Goal: Information Seeking & Learning: Learn about a topic

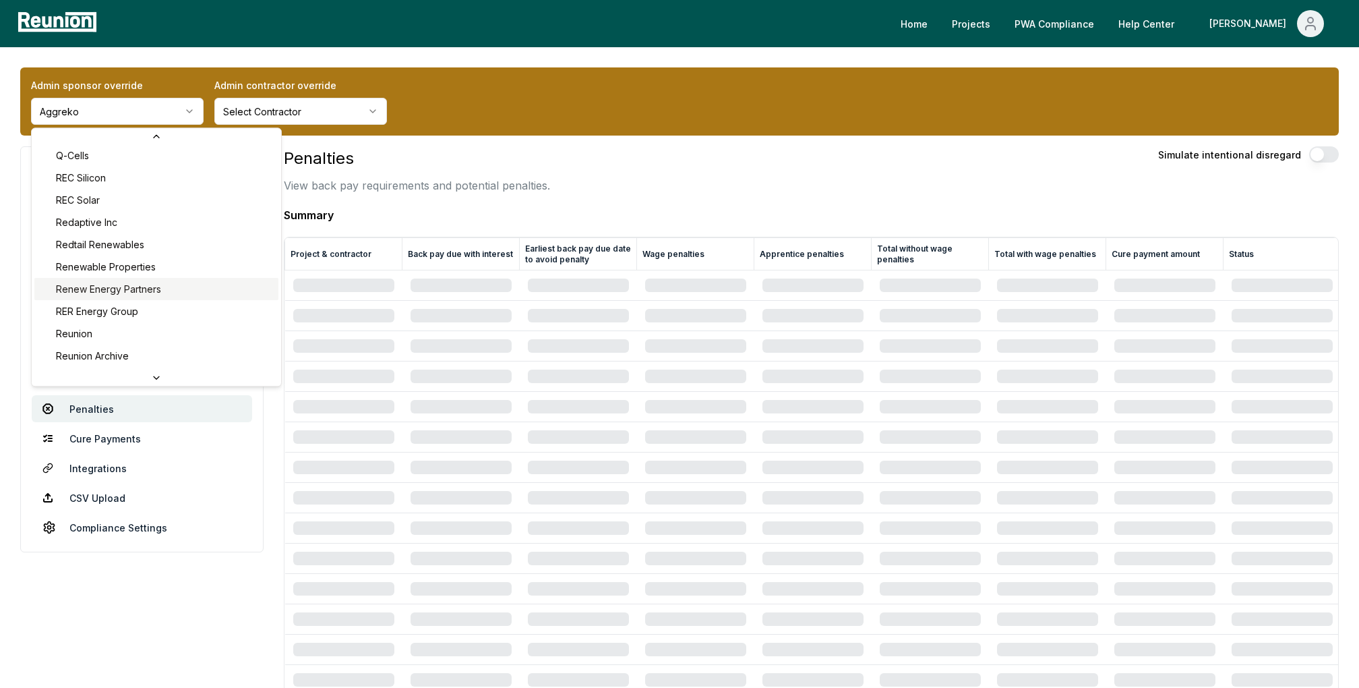
scroll to position [4461, 0]
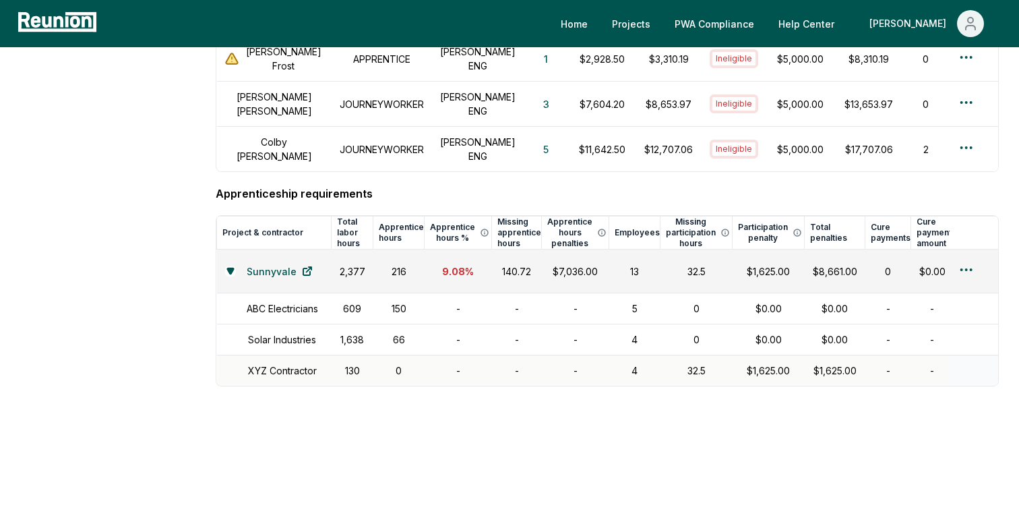
scroll to position [1665, 0]
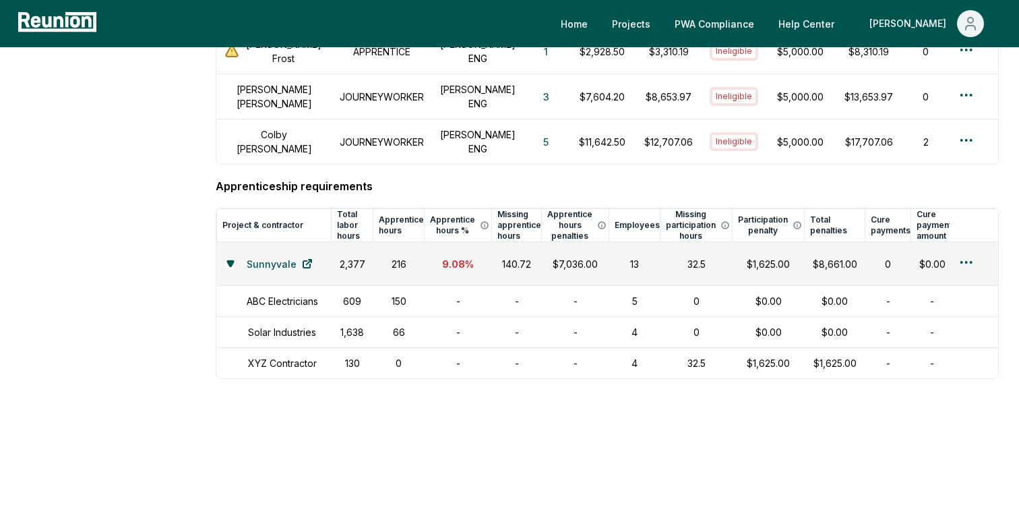
drag, startPoint x: 525, startPoint y: 250, endPoint x: 489, endPoint y: 249, distance: 35.8
click at [492, 249] on td "140.72" at bounding box center [517, 264] width 50 height 44
click at [464, 258] on td "9.08 %" at bounding box center [458, 264] width 67 height 44
click at [570, 257] on div "$7,036.00" at bounding box center [575, 264] width 51 height 14
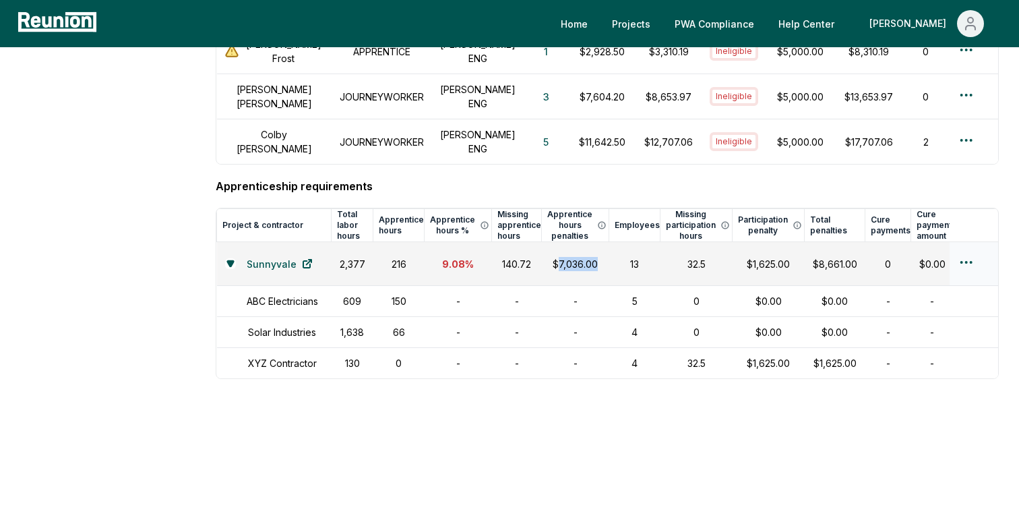
click at [570, 257] on div "$7,036.00" at bounding box center [575, 264] width 51 height 14
drag, startPoint x: 570, startPoint y: 248, endPoint x: 568, endPoint y: 263, distance: 15.0
click at [569, 263] on td "$7,036.00" at bounding box center [575, 264] width 67 height 44
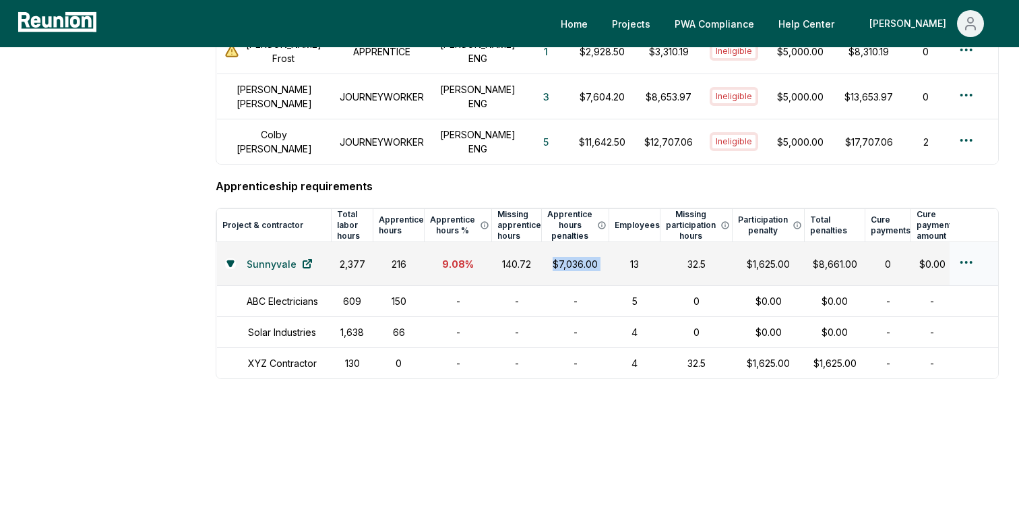
click at [574, 267] on td "$7,036.00" at bounding box center [575, 264] width 67 height 44
click at [449, 348] on td "-" at bounding box center [458, 363] width 67 height 31
drag, startPoint x: 696, startPoint y: 349, endPoint x: 669, endPoint y: 349, distance: 27.0
click at [669, 356] on div "32.5" at bounding box center [697, 363] width 56 height 14
click at [686, 356] on div "32.5" at bounding box center [697, 363] width 56 height 14
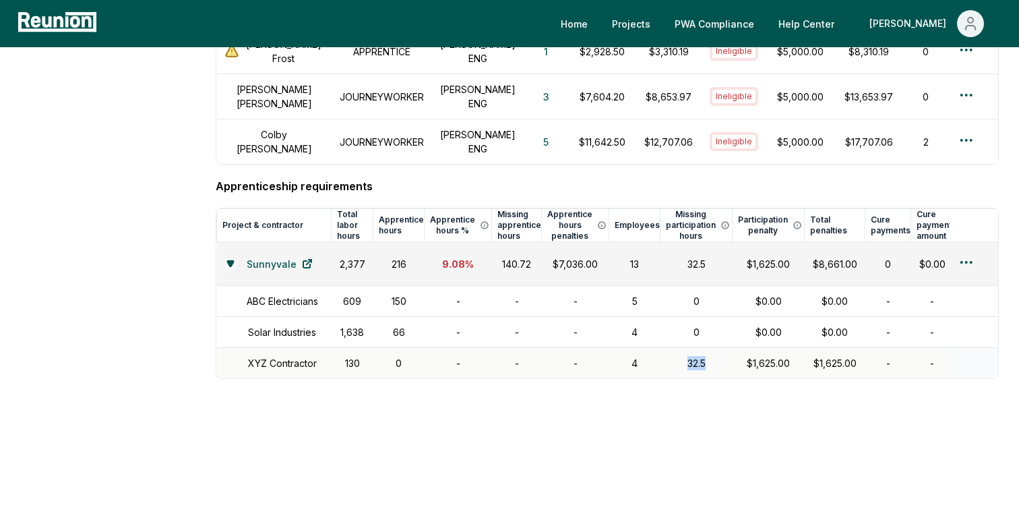
click at [686, 356] on div "32.5" at bounding box center [697, 363] width 56 height 14
drag, startPoint x: 777, startPoint y: 347, endPoint x: 731, endPoint y: 355, distance: 45.9
click at [741, 356] on div "$1,625.00" at bounding box center [769, 363] width 56 height 14
click at [351, 356] on div "130" at bounding box center [353, 363] width 26 height 14
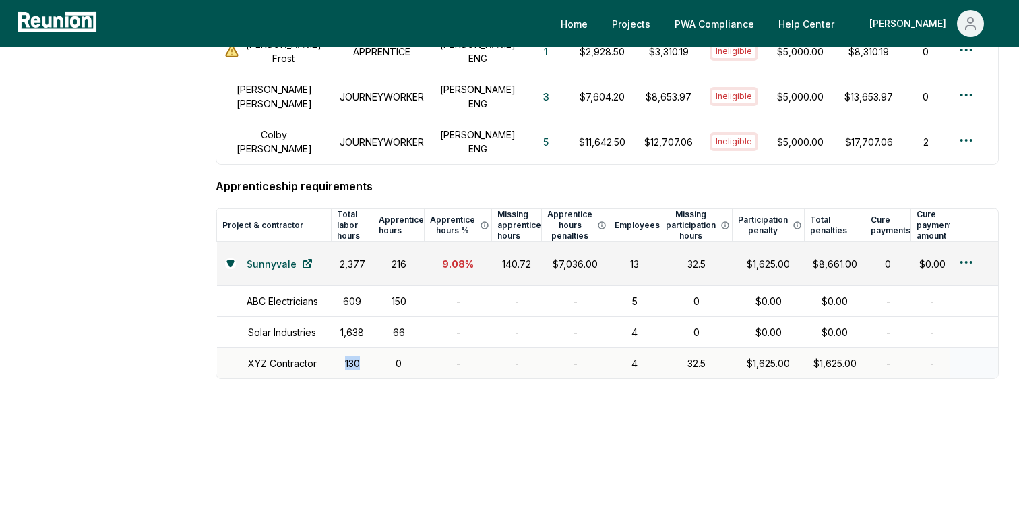
click at [351, 356] on div "130" at bounding box center [353, 363] width 26 height 14
drag, startPoint x: 625, startPoint y: 349, endPoint x: 613, endPoint y: 349, distance: 11.5
click at [614, 349] on td "4" at bounding box center [634, 363] width 51 height 31
drag, startPoint x: 695, startPoint y: 349, endPoint x: 668, endPoint y: 349, distance: 27.0
click at [669, 356] on div "32.5" at bounding box center [697, 363] width 56 height 14
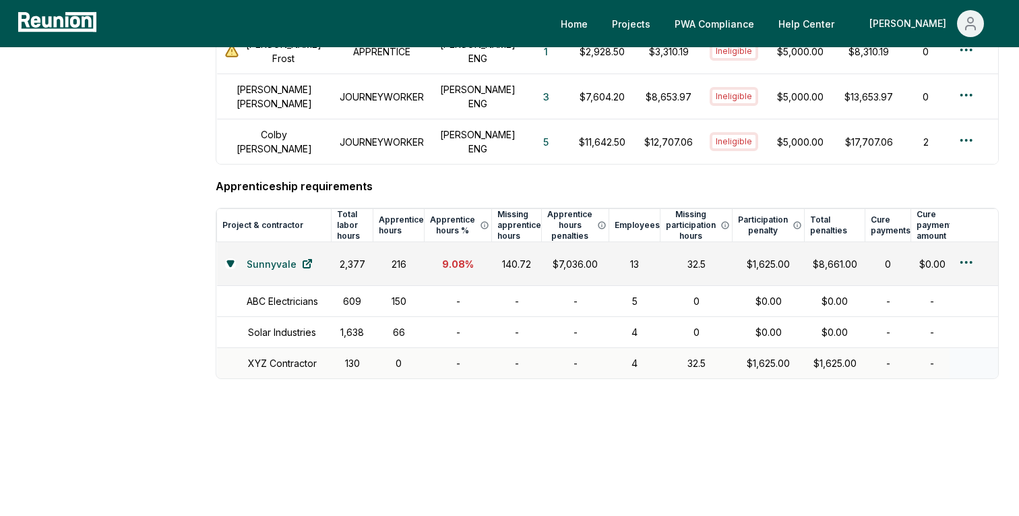
click at [680, 356] on div "32.5" at bounding box center [697, 363] width 56 height 14
drag, startPoint x: 775, startPoint y: 350, endPoint x: 728, endPoint y: 350, distance: 47.2
click at [741, 356] on div "$1,625.00" at bounding box center [769, 363] width 56 height 14
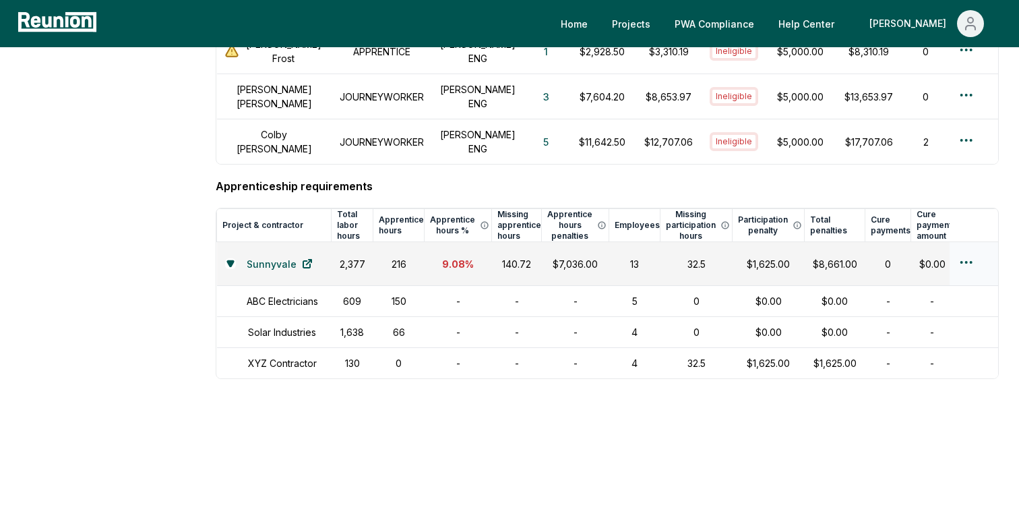
click at [760, 257] on div "$1,625.00" at bounding box center [769, 264] width 56 height 14
drag, startPoint x: 852, startPoint y: 253, endPoint x: 794, endPoint y: 254, distance: 58.0
click at [794, 254] on tr "Sunnyvale 2,377 216 9.08 % 140.72 $7,036.00 13 32.5 $1,625.00 $8,661.00 0 $0.00…" at bounding box center [633, 264] width 833 height 44
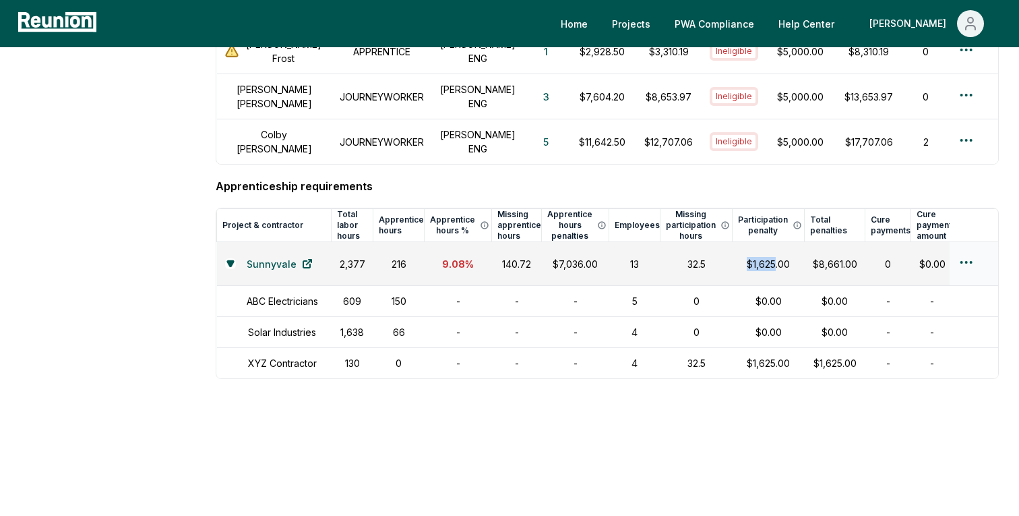
drag, startPoint x: 756, startPoint y: 253, endPoint x: 725, endPoint y: 253, distance: 31.7
click at [733, 253] on td "$1,625.00" at bounding box center [769, 264] width 72 height 44
drag, startPoint x: 578, startPoint y: 247, endPoint x: 536, endPoint y: 252, distance: 42.1
click at [542, 252] on td "$7,036.00" at bounding box center [575, 264] width 67 height 44
click at [562, 257] on div "$7,036.00" at bounding box center [575, 264] width 51 height 14
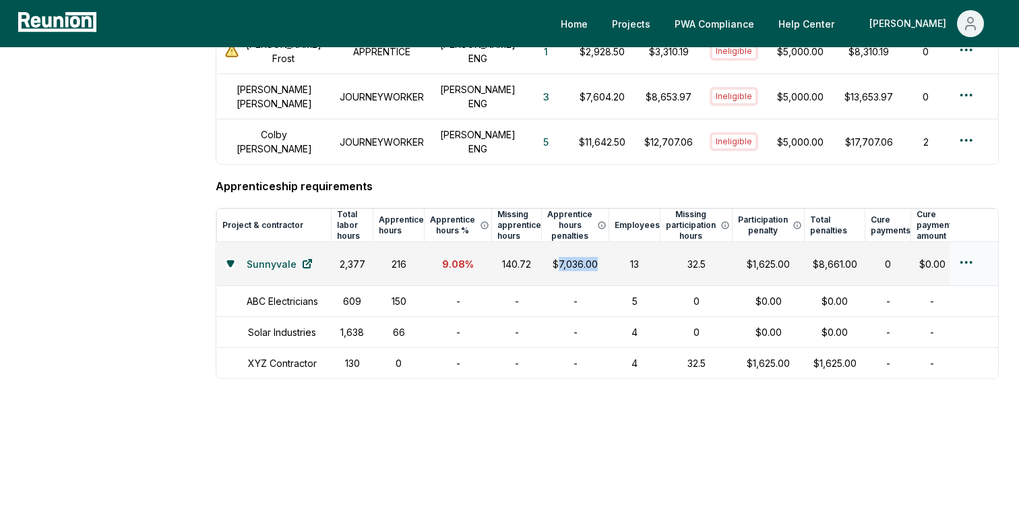
click at [562, 257] on div "$7,036.00" at bounding box center [575, 264] width 51 height 14
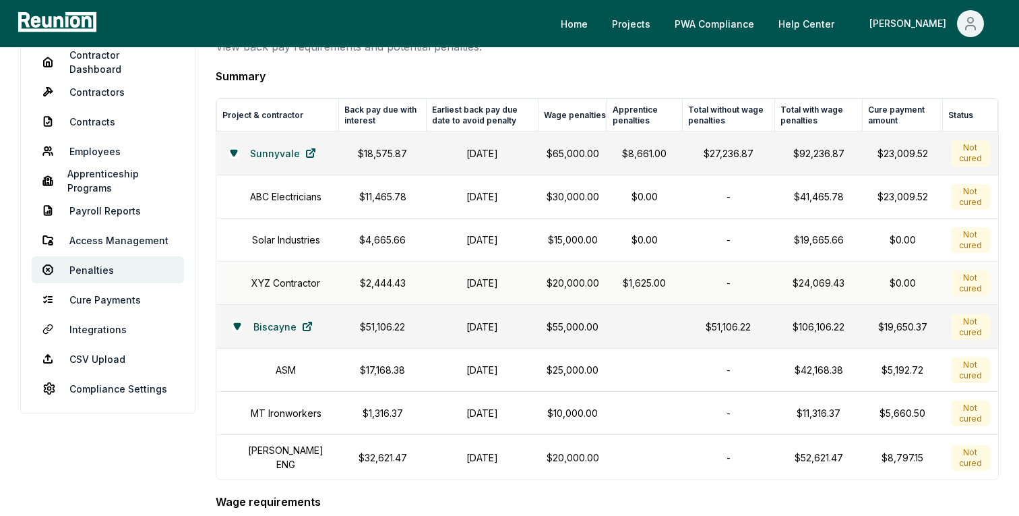
scroll to position [0, 0]
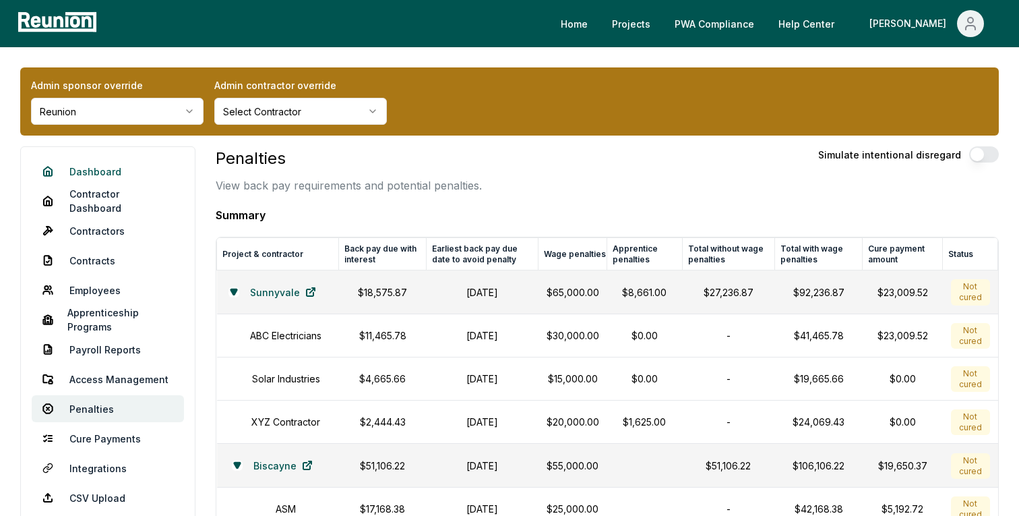
click at [109, 170] on link "Dashboard" at bounding box center [108, 171] width 152 height 27
click at [506, 150] on div "Penalties View back pay requirements and potential penalties. Simulate intentio…" at bounding box center [607, 169] width 783 height 47
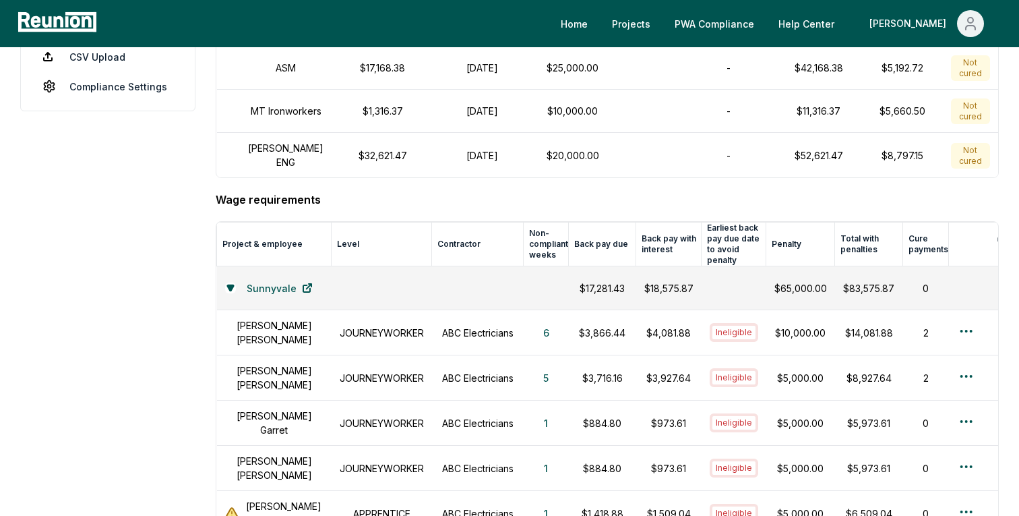
scroll to position [461, 0]
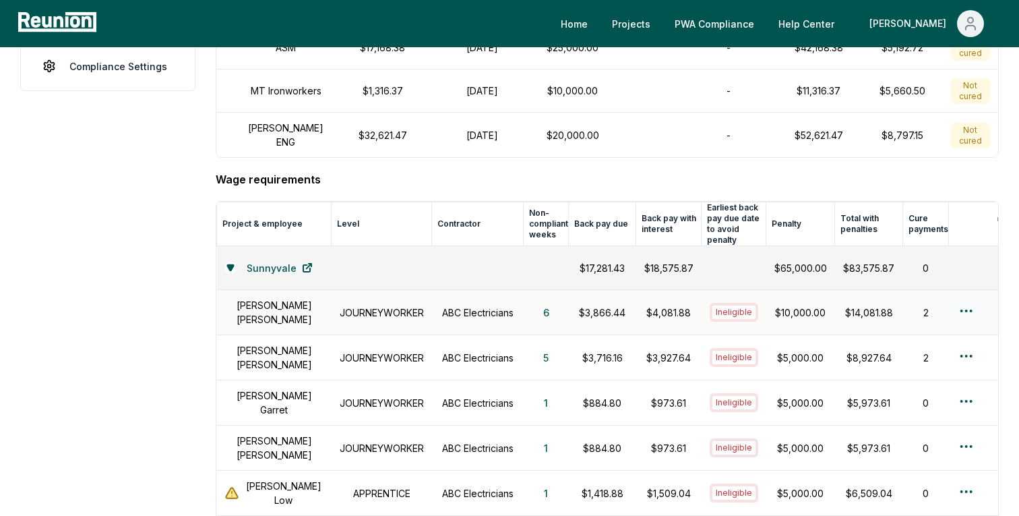
drag, startPoint x: 444, startPoint y: 306, endPoint x: 444, endPoint y: 291, distance: 14.8
click at [444, 305] on h1 "ABC Electricians" at bounding box center [478, 312] width 76 height 14
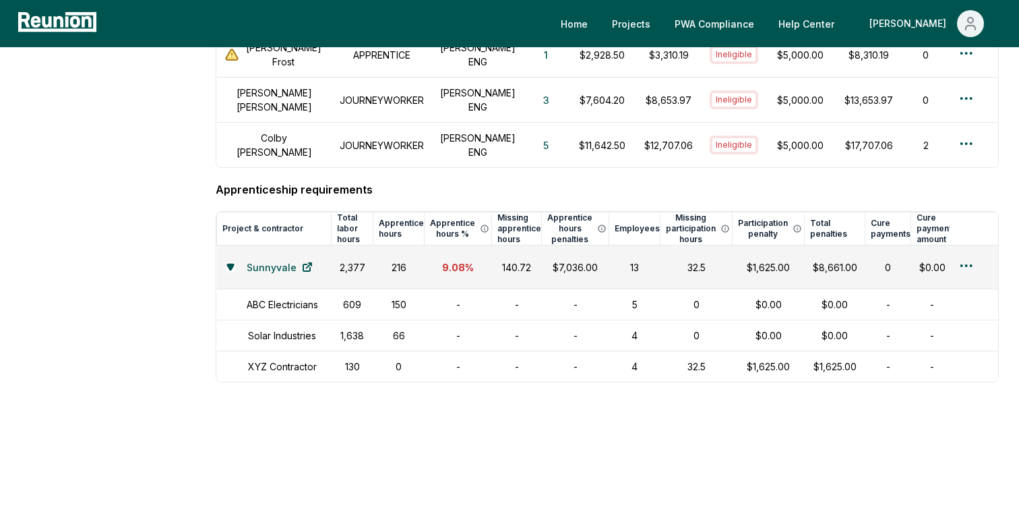
scroll to position [1671, 0]
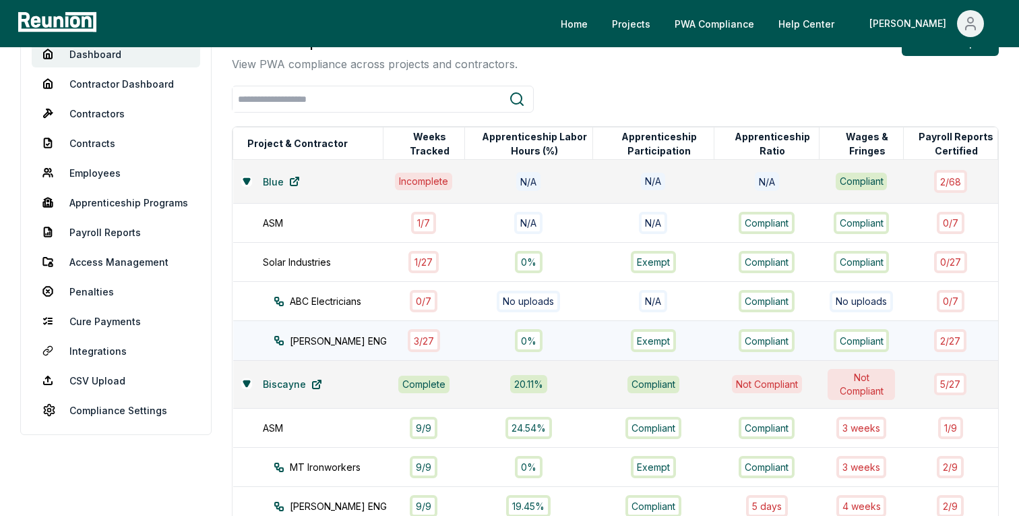
scroll to position [121, 0]
